Goal: Information Seeking & Learning: Learn about a topic

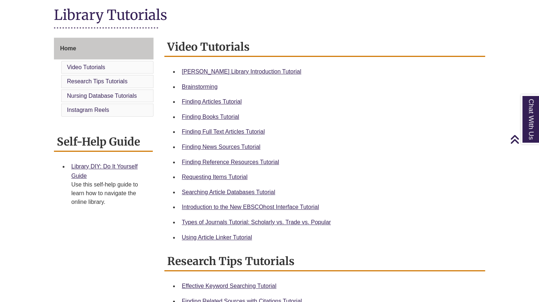
scroll to position [167, 0]
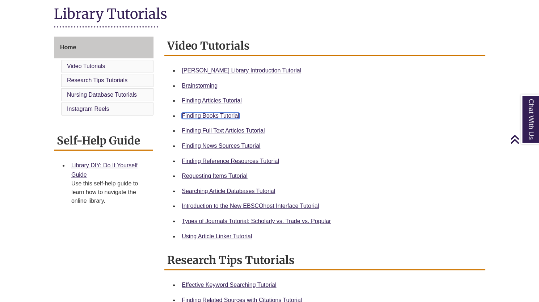
click at [230, 117] on link "Finding Books Tutorial" at bounding box center [210, 116] width 57 height 6
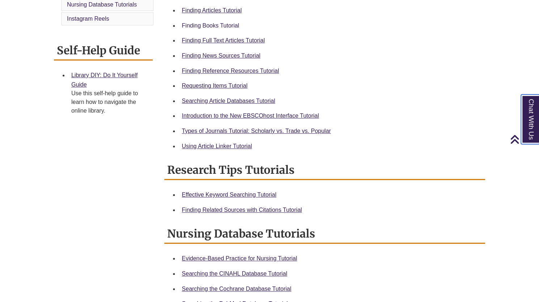
scroll to position [256, 0]
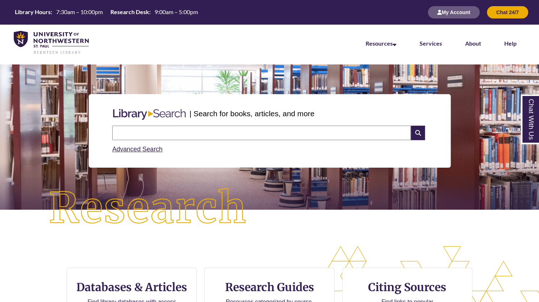
click at [211, 132] on input "text" at bounding box center [261, 133] width 299 height 14
click at [240, 111] on p "| Search for books, articles, and more" at bounding box center [251, 113] width 125 height 11
click at [241, 115] on p "| Search for books, articles, and more" at bounding box center [251, 113] width 125 height 11
click at [228, 136] on input "text" at bounding box center [261, 133] width 299 height 14
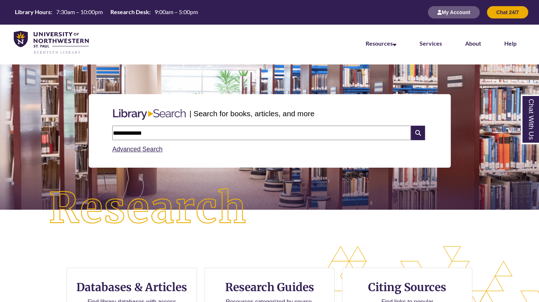
type input "**********"
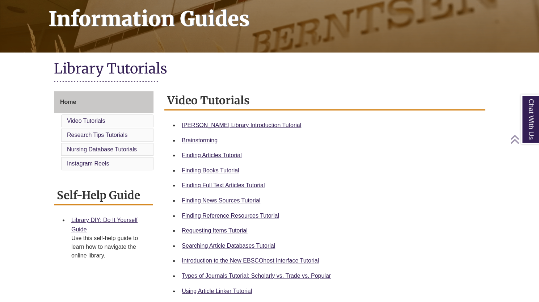
scroll to position [113, 0]
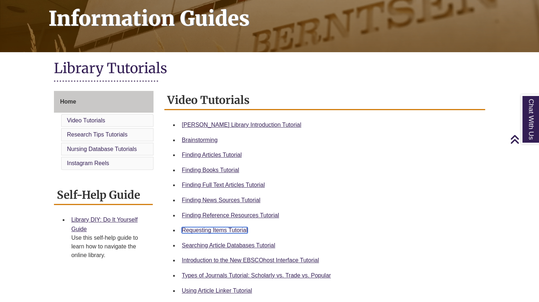
click at [231, 228] on link "Requesting Items Tutorial" at bounding box center [215, 230] width 66 height 6
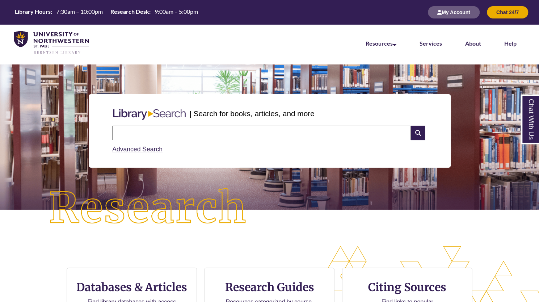
click at [148, 128] on input "text" at bounding box center [261, 133] width 299 height 14
click at [190, 128] on input "text" at bounding box center [261, 133] width 299 height 14
type input "**********"
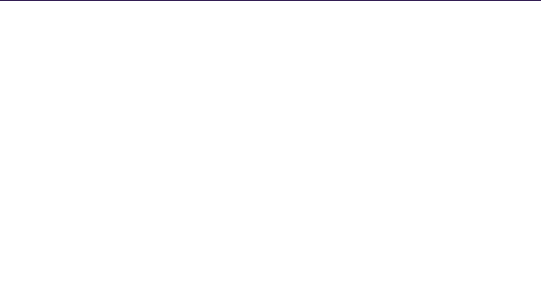
select select "Database Subject Filter"
select select "Database Types Filter"
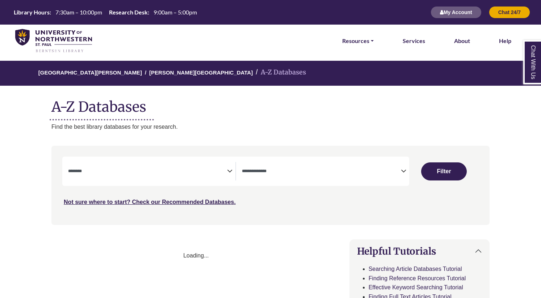
select select "Database Subject Filter"
select select "Database Types Filter"
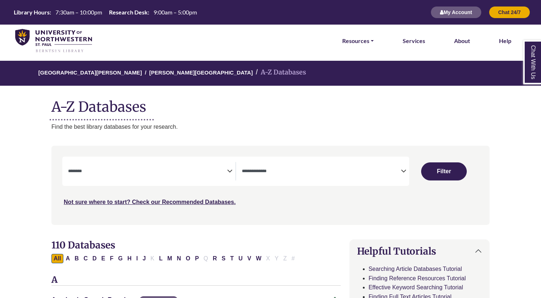
select select "Database Subject Filter"
select select "Database Types Filter"
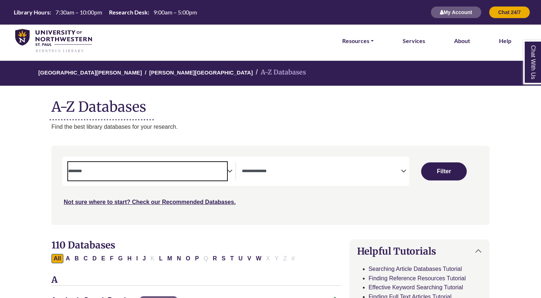
click at [157, 167] on span "Search filters" at bounding box center [147, 170] width 159 height 6
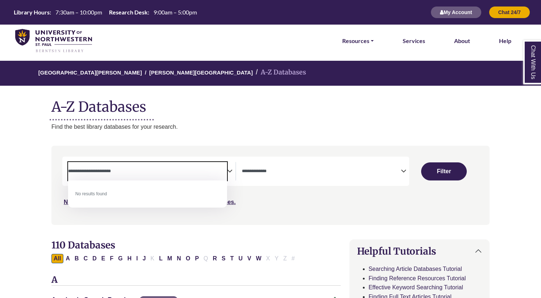
type textarea "**********"
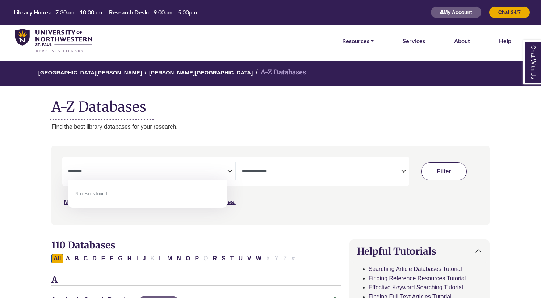
click at [449, 176] on button "Filter" at bounding box center [444, 172] width 46 height 18
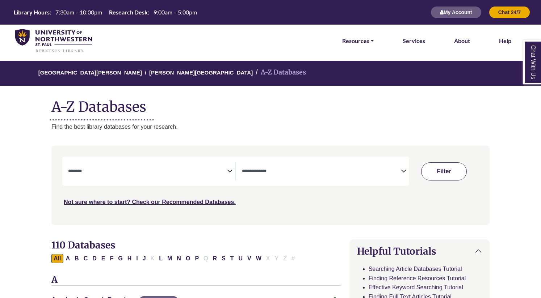
select select "Database Subject Filter"
select select "Database Types Filter"
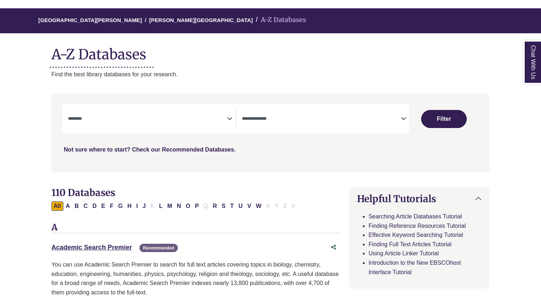
scroll to position [53, 0]
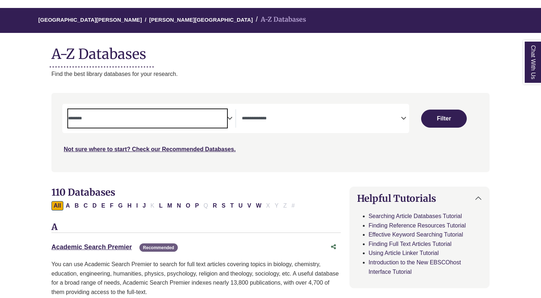
click at [151, 115] on span "Search filters" at bounding box center [147, 117] width 159 height 6
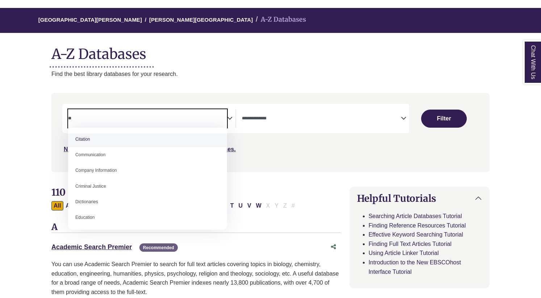
scroll to position [0, 0]
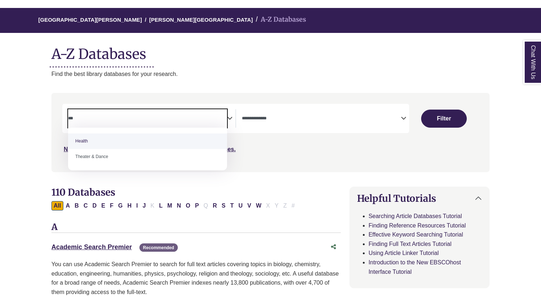
type textarea "***"
select select "*****"
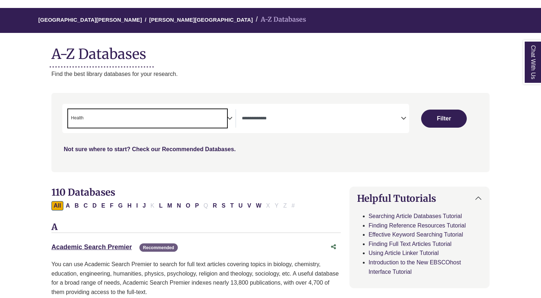
scroll to position [150, 0]
click at [232, 118] on icon "Search filters" at bounding box center [229, 117] width 5 height 11
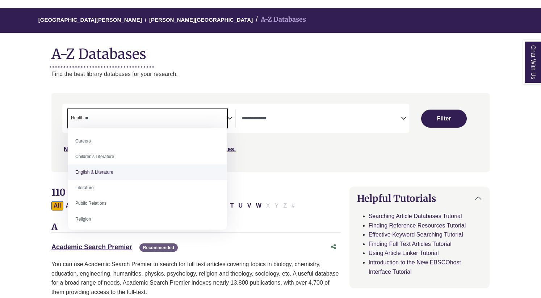
type textarea "*"
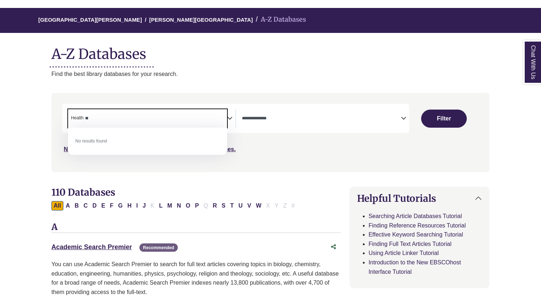
type textarea "*"
select select "Database Subject Filter"
type textarea "******"
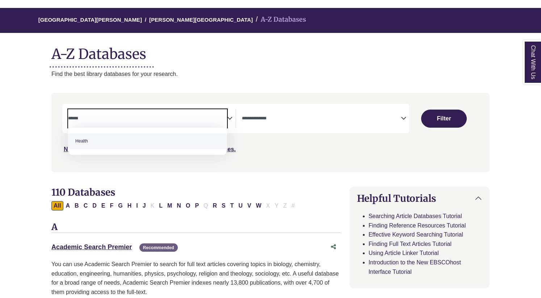
select select "*****"
type textarea "*"
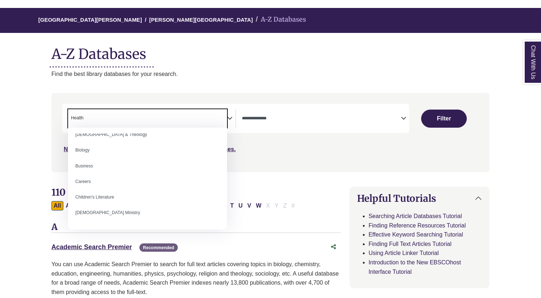
scroll to position [53, 0]
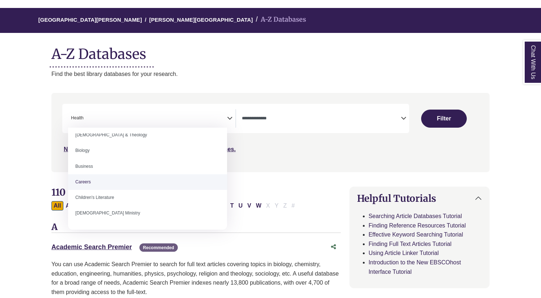
select select "*****"
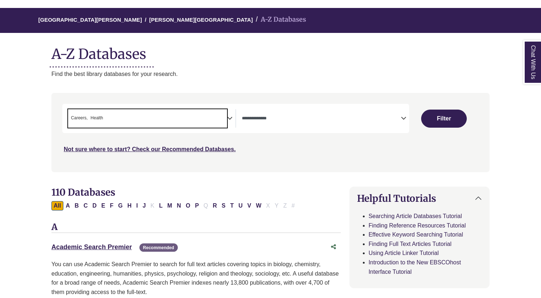
click at [230, 121] on icon "Search filters" at bounding box center [229, 117] width 5 height 11
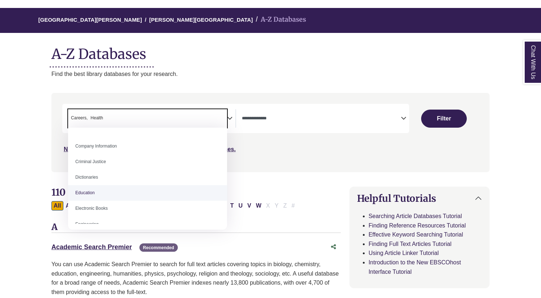
scroll to position [193, 0]
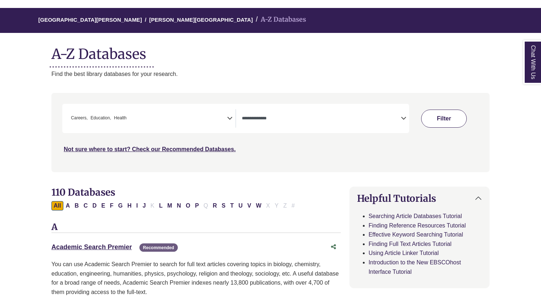
click at [429, 123] on button "Filter" at bounding box center [444, 119] width 46 height 18
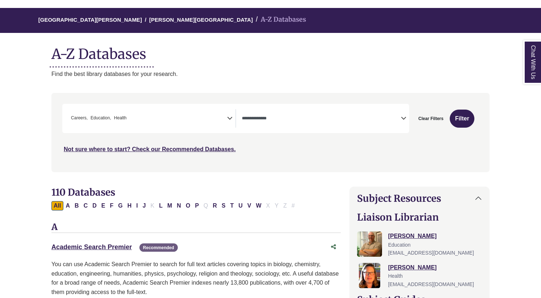
select select "Database Types Filter"
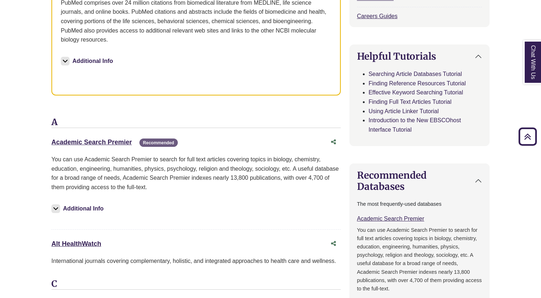
scroll to position [392, 0]
drag, startPoint x: 109, startPoint y: 240, endPoint x: 39, endPoint y: 238, distance: 69.9
copy link "Alt HealthWatch"
drag, startPoint x: 48, startPoint y: 138, endPoint x: 140, endPoint y: 140, distance: 92.7
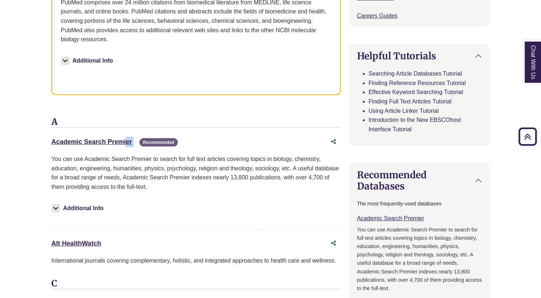
copy div "Academic Search Premier This link opens in a new window"
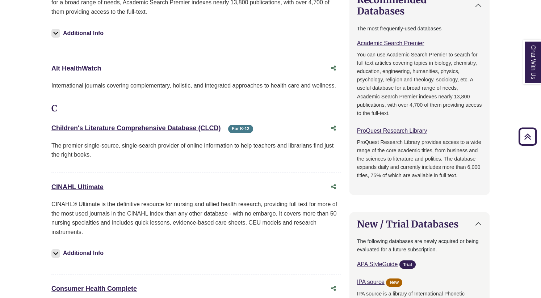
scroll to position [568, 0]
drag, startPoint x: 117, startPoint y: 181, endPoint x: 44, endPoint y: 182, distance: 72.8
drag, startPoint x: 223, startPoint y: 125, endPoint x: 43, endPoint y: 127, distance: 180.7
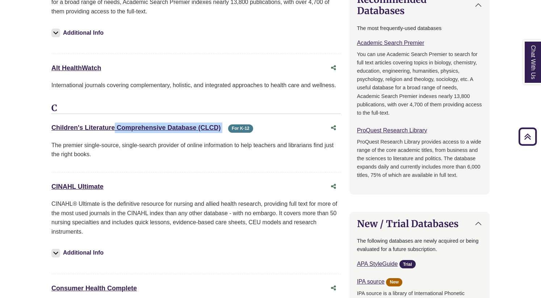
copy div "Children's Literature Comprehensive Database (CLCD) This link opens in a new wi…"
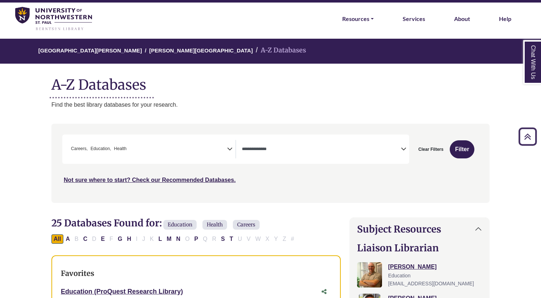
scroll to position [0, 0]
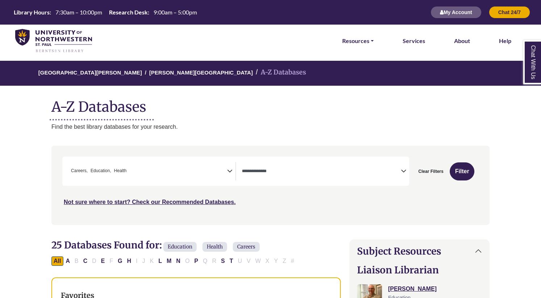
click at [195, 162] on div "**********" at bounding box center [235, 171] width 347 height 29
click at [220, 172] on span "× Careers × Education × Health" at bounding box center [147, 171] width 159 height 18
click at [291, 218] on div "Search filters" at bounding box center [270, 185] width 429 height 73
click at [231, 173] on icon "Search filters" at bounding box center [229, 170] width 5 height 11
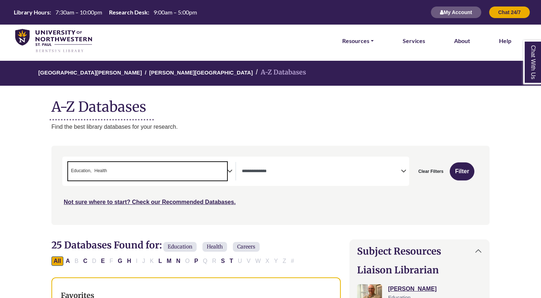
click at [204, 173] on span "× Education × Health" at bounding box center [147, 171] width 159 height 18
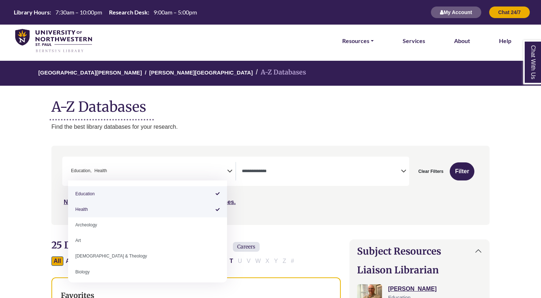
select select "*****"
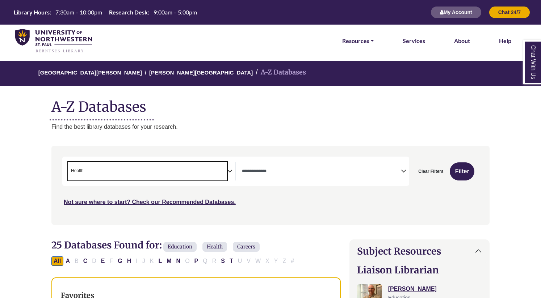
click at [138, 171] on span "× Health" at bounding box center [147, 171] width 159 height 18
click at [454, 168] on button "Filter" at bounding box center [462, 172] width 24 height 18
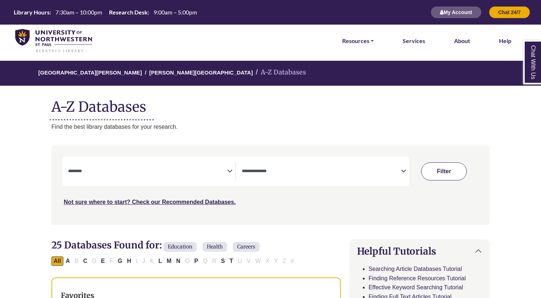
select select "Database Subject Filter"
select select "Database Types Filter"
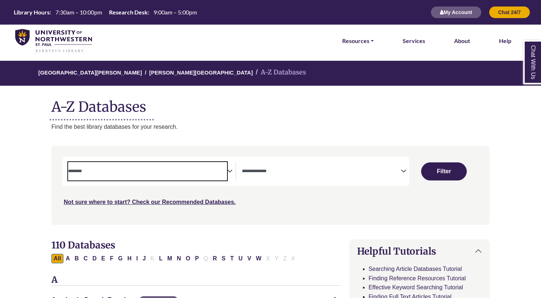
click at [148, 173] on textarea "Search" at bounding box center [147, 172] width 159 height 6
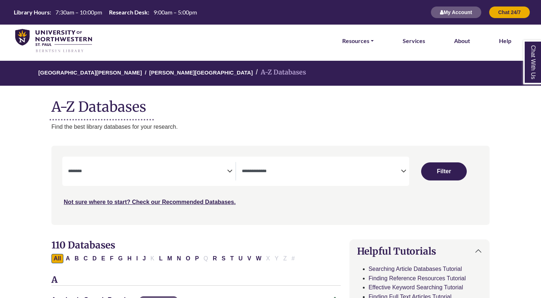
click at [230, 146] on nav "**********" at bounding box center [270, 185] width 438 height 79
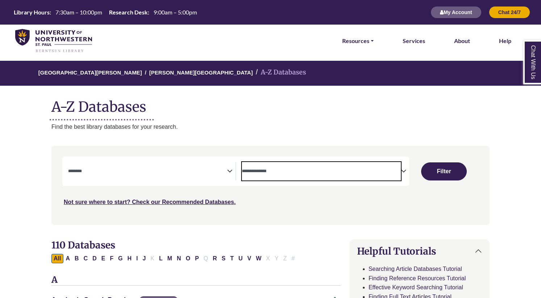
click at [259, 175] on span "Search filters" at bounding box center [321, 171] width 159 height 18
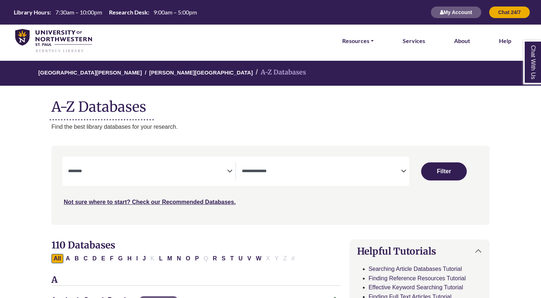
click at [185, 149] on div "Search filters" at bounding box center [270, 185] width 429 height 73
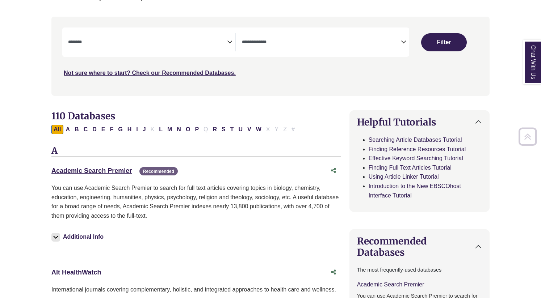
scroll to position [131, 0]
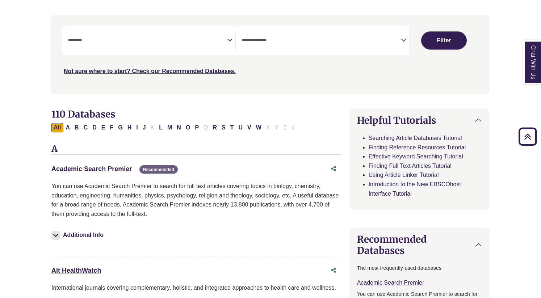
click at [116, 168] on link "Academic Search Premier This link opens in a new window" at bounding box center [91, 168] width 80 height 7
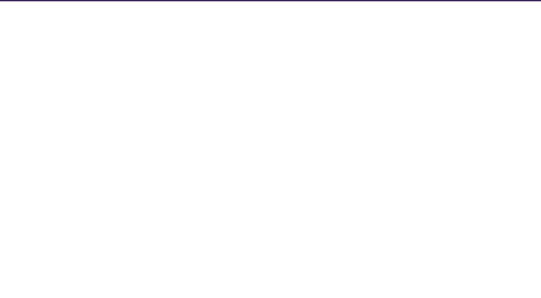
select select "Database Subject Filter"
select select "Database Types Filter"
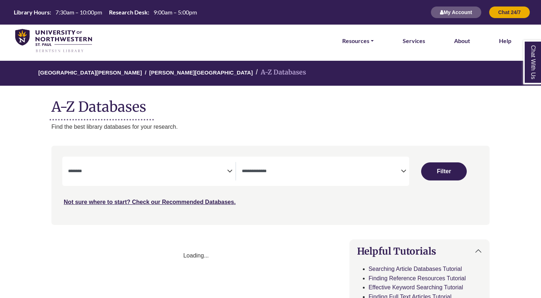
select select "Database Subject Filter"
select select "Database Types Filter"
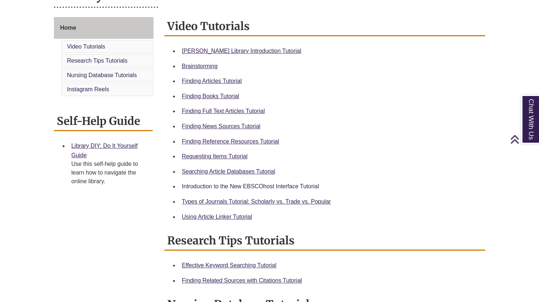
scroll to position [188, 0]
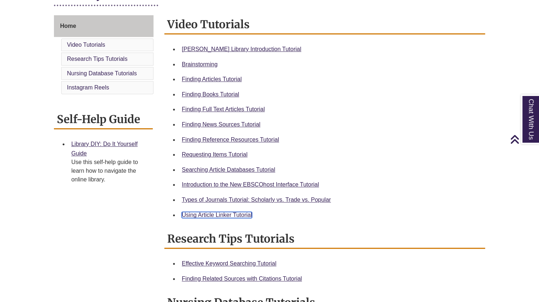
click at [232, 215] on link "Using Article Linker Tutorial" at bounding box center [217, 215] width 70 height 6
